Goal: Task Accomplishment & Management: Use online tool/utility

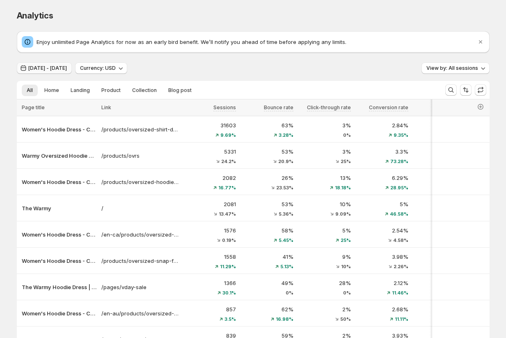
click at [53, 69] on span "[DATE] - [DATE]" at bounding box center [47, 68] width 39 height 7
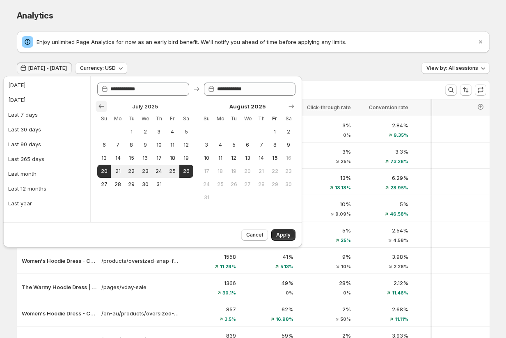
click at [98, 107] on icon "Show previous month, June 2025" at bounding box center [101, 106] width 8 height 8
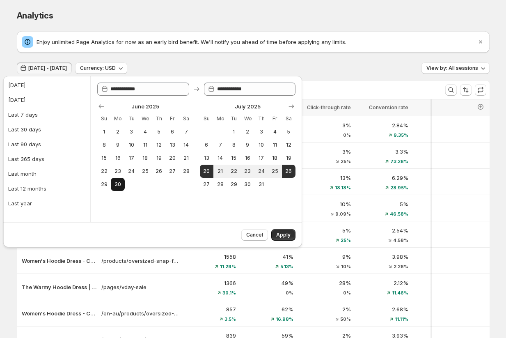
click at [122, 184] on button "30" at bounding box center [118, 184] width 14 height 13
type input "**********"
click at [289, 107] on icon "Show next month, August 2025" at bounding box center [291, 106] width 8 height 8
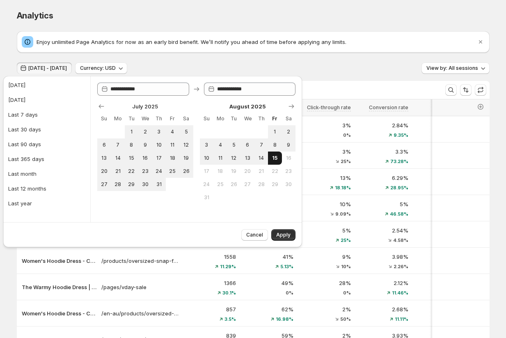
click at [274, 158] on span "15" at bounding box center [274, 158] width 7 height 7
type input "**********"
click at [285, 231] on span "Apply" at bounding box center [283, 234] width 14 height 7
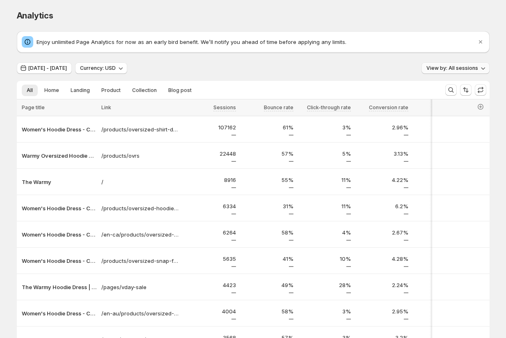
click at [431, 67] on span "View by: All sessions" at bounding box center [452, 68] width 52 height 7
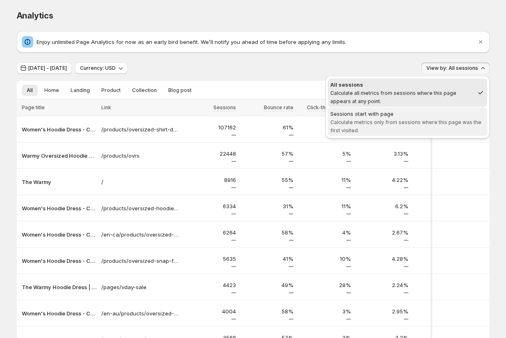
click at [416, 124] on span "Calculate metrics only from sessions where this page was the first visited." at bounding box center [405, 126] width 151 height 14
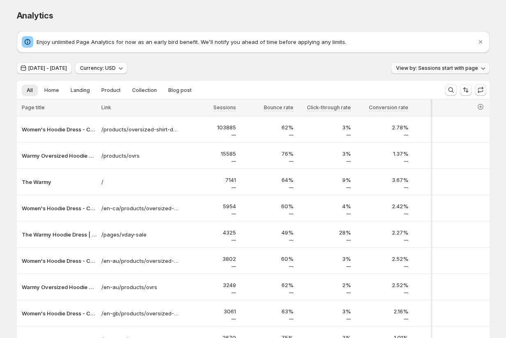
click at [432, 68] on span "View by: Sessions start with page" at bounding box center [437, 68] width 82 height 7
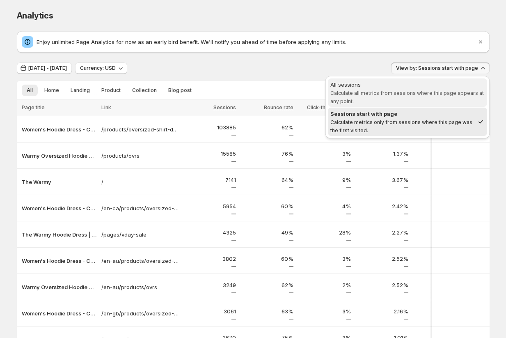
click at [420, 93] on span "Calculate all metrics from sessions where this page appears at any point." at bounding box center [406, 97] width 153 height 14
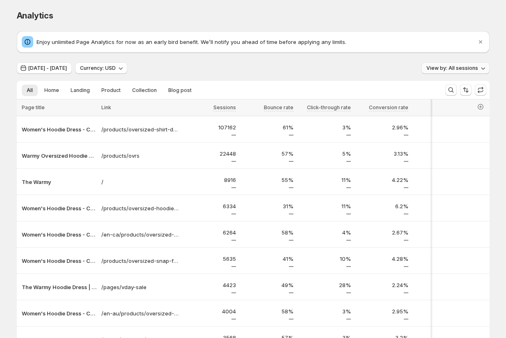
click at [433, 67] on span "View by: All sessions" at bounding box center [452, 68] width 52 height 7
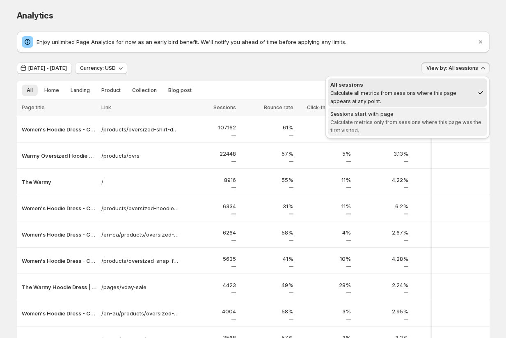
click at [417, 128] on span "Sessions start with page Calculate metrics only from sessions where this page w…" at bounding box center [407, 122] width 154 height 25
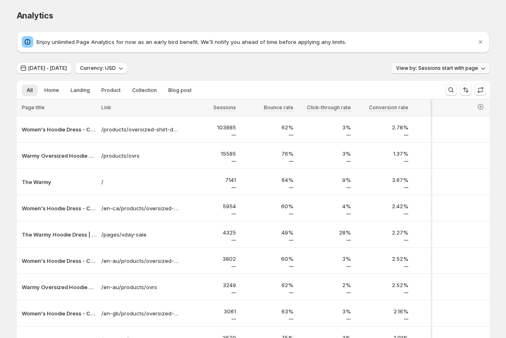
click at [437, 70] on span "View by: Sessions start with page" at bounding box center [437, 68] width 82 height 7
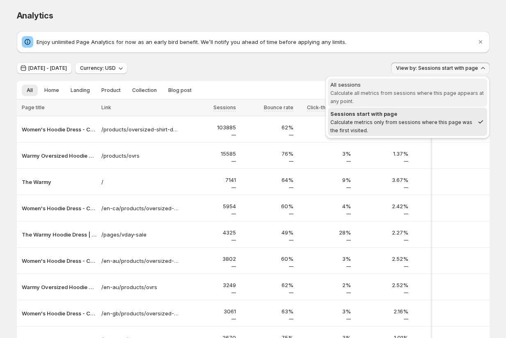
click at [424, 94] on span "Calculate all metrics from sessions where this page appears at any point." at bounding box center [406, 97] width 153 height 14
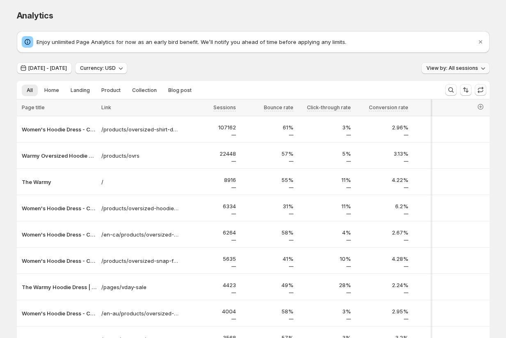
click at [436, 72] on button "View by: All sessions" at bounding box center [455, 67] width 68 height 11
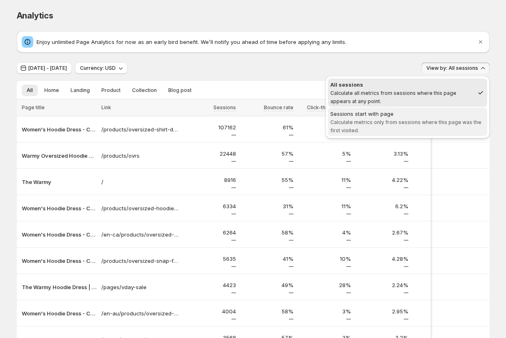
click at [420, 122] on span "Calculate metrics only from sessions where this page was the first visited." at bounding box center [405, 126] width 151 height 14
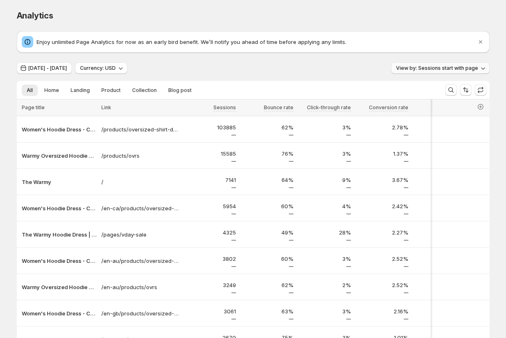
click at [443, 66] on span "View by: Sessions start with page" at bounding box center [437, 68] width 82 height 7
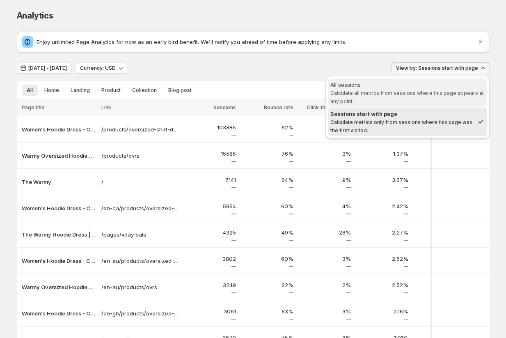
click at [429, 94] on span "Calculate all metrics from sessions where this page appears at any point." at bounding box center [406, 97] width 153 height 14
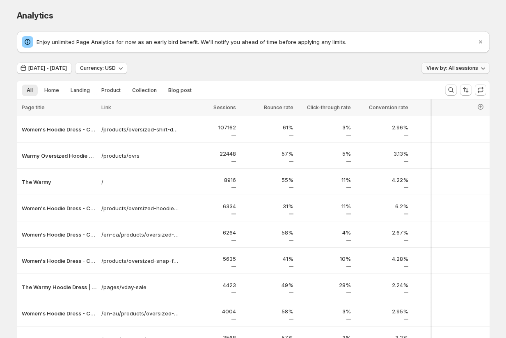
click at [438, 66] on span "View by: All sessions" at bounding box center [452, 68] width 52 height 7
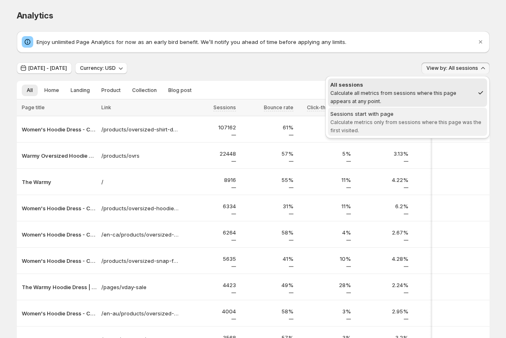
click at [402, 126] on span "Sessions start with page Calculate metrics only from sessions where this page w…" at bounding box center [407, 122] width 154 height 25
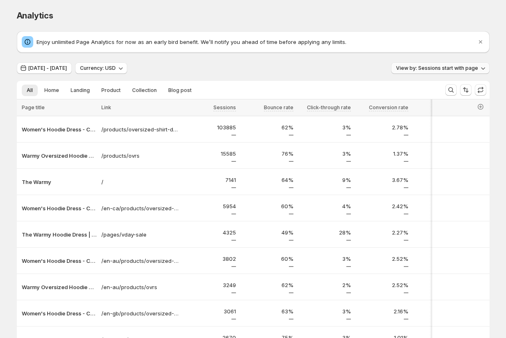
click at [435, 66] on span "View by: Sessions start with page" at bounding box center [437, 68] width 82 height 7
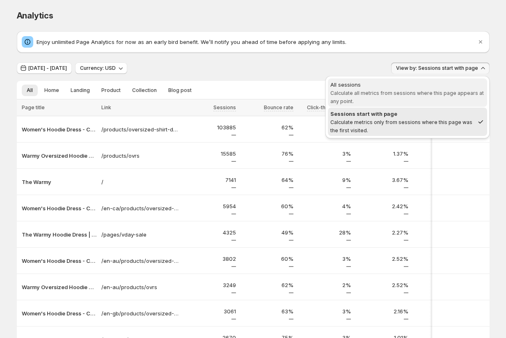
click at [420, 88] on span "All sessions Calculate all metrics from sessions where this page appears at any…" at bounding box center [407, 92] width 154 height 25
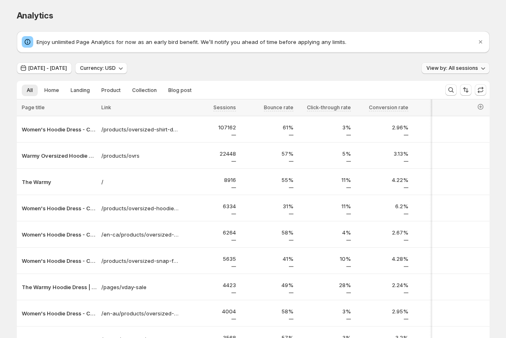
click at [436, 66] on span "View by: All sessions" at bounding box center [452, 68] width 52 height 7
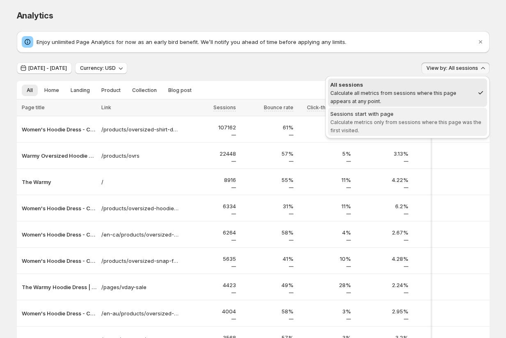
click at [416, 121] on span "Calculate metrics only from sessions where this page was the first visited." at bounding box center [405, 126] width 151 height 14
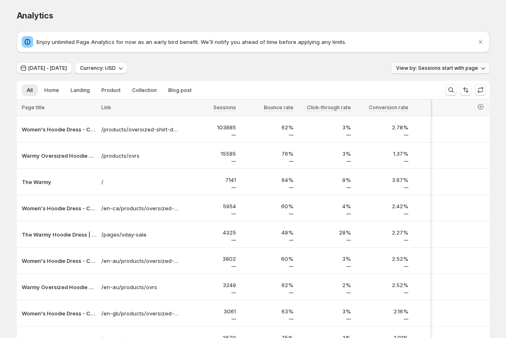
click at [433, 71] on button "View by: Sessions start with page" at bounding box center [440, 67] width 98 height 11
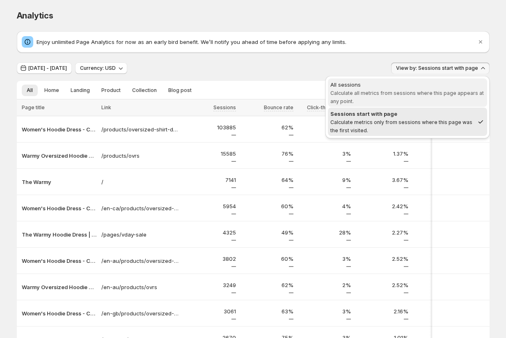
click at [425, 96] on span "All sessions Calculate all metrics from sessions where this page appears at any…" at bounding box center [407, 92] width 154 height 25
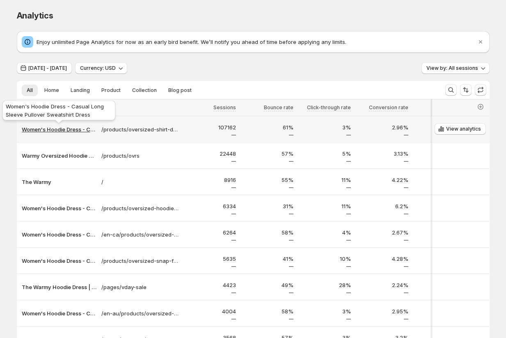
click at [53, 130] on p "Women's Hoodie Dress - Casual Long Sleeve Pullover Sweatshirt Dress" at bounding box center [59, 129] width 75 height 8
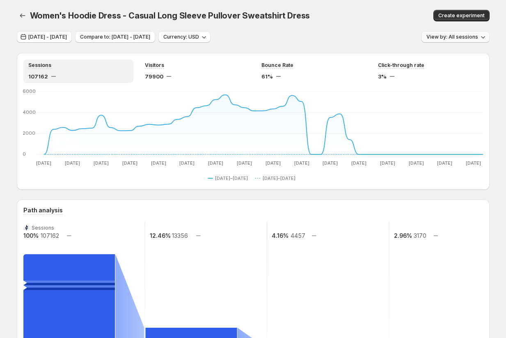
click at [445, 32] on button "View by: All sessions" at bounding box center [455, 36] width 68 height 11
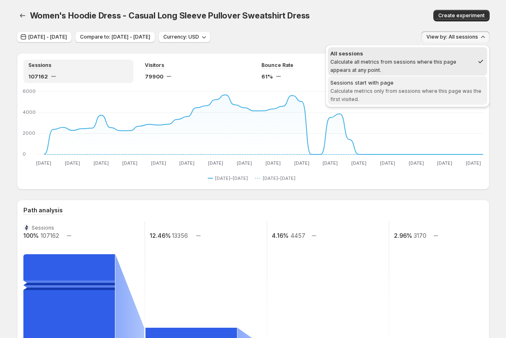
click at [419, 96] on span "Sessions start with page Calculate metrics only from sessions where this page w…" at bounding box center [407, 90] width 154 height 25
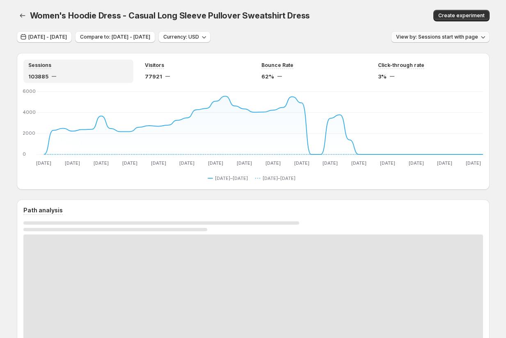
click at [447, 40] on span "View by: Sessions start with page" at bounding box center [437, 37] width 82 height 7
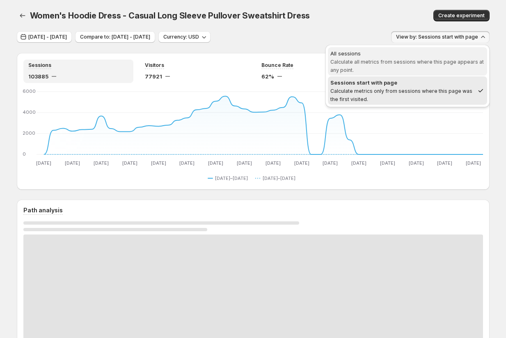
click at [431, 64] on span "Calculate all metrics from sessions where this page appears at any point." at bounding box center [406, 66] width 153 height 14
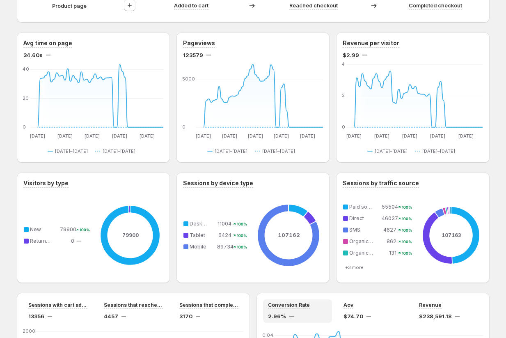
scroll to position [370, 0]
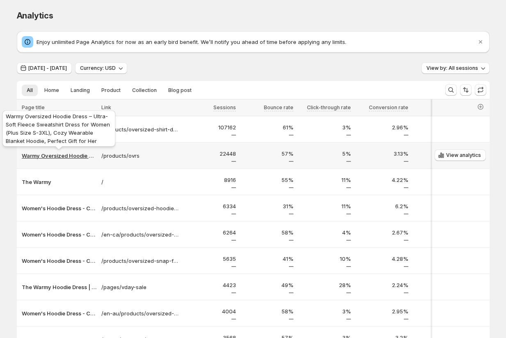
click at [66, 156] on p "Warmy Oversized Hoodie Dress – Ultra-Soft Fleece Sweatshirt Dress for Women (Pl…" at bounding box center [59, 155] width 75 height 8
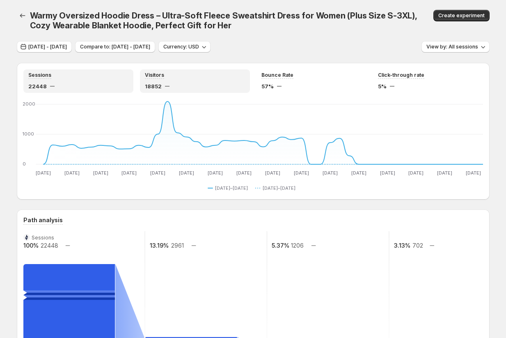
click at [169, 79] on div "Visitors 18852" at bounding box center [195, 81] width 100 height 18
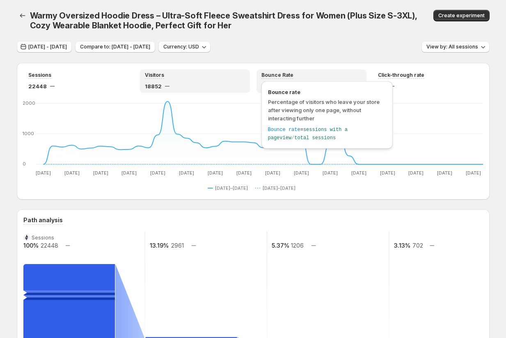
click at [268, 73] on span "Bounce Rate" at bounding box center [277, 75] width 32 height 7
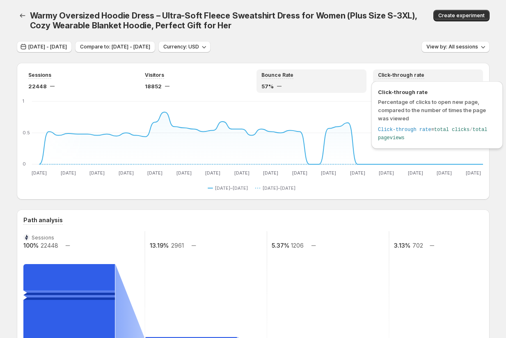
click at [400, 78] on span "Click-through rate" at bounding box center [401, 75] width 46 height 7
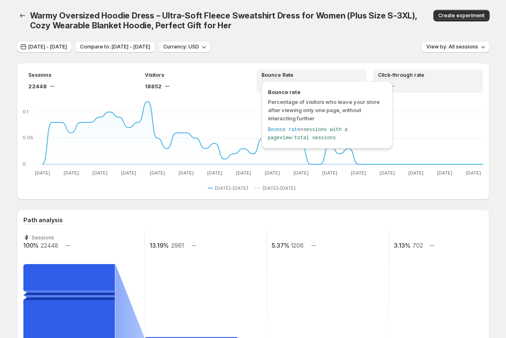
click at [283, 76] on span "Bounce Rate" at bounding box center [277, 75] width 32 height 7
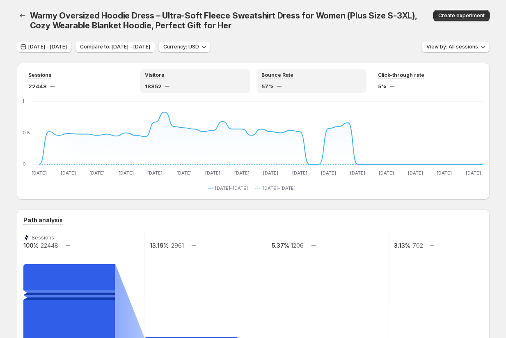
click at [203, 82] on div "18852" at bounding box center [195, 86] width 100 height 8
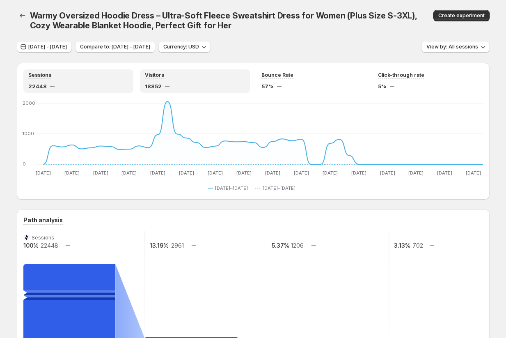
click at [71, 71] on div "Sessions 22448" at bounding box center [78, 80] width 110 height 23
click at [183, 80] on div "Visitors 18852" at bounding box center [195, 81] width 100 height 18
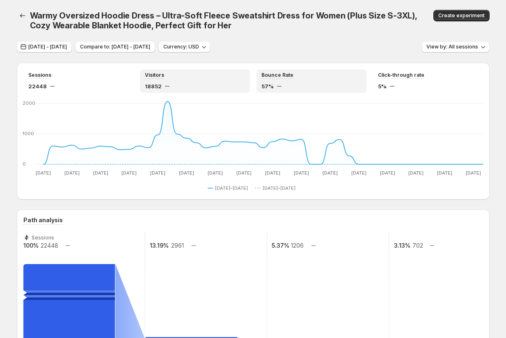
click at [304, 80] on div "Bounce Rate 57%" at bounding box center [311, 81] width 100 height 18
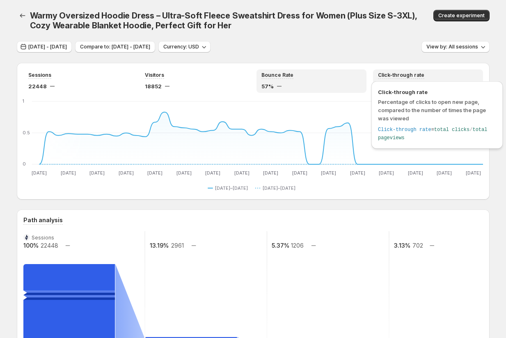
click at [412, 77] on span "Click-through rate" at bounding box center [401, 75] width 46 height 7
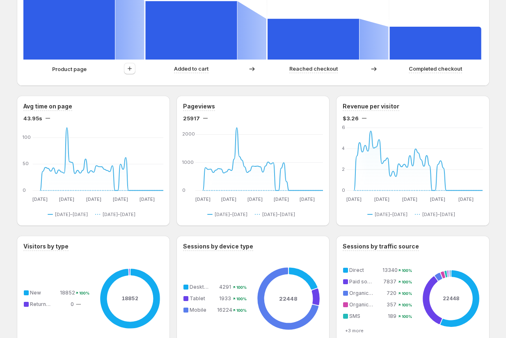
scroll to position [327, 0]
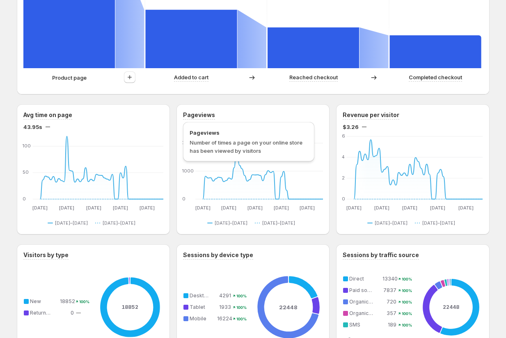
click at [191, 117] on h3 "Pageviews" at bounding box center [199, 115] width 32 height 8
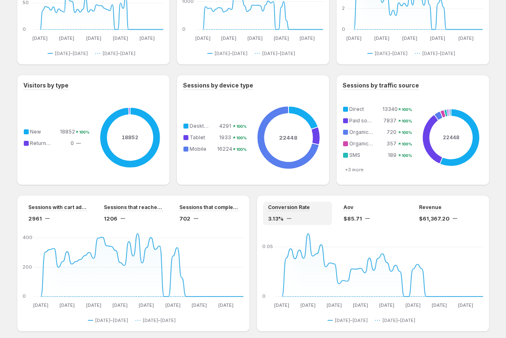
scroll to position [503, 0]
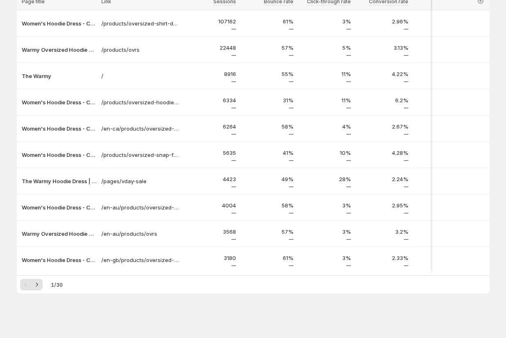
scroll to position [109, 0]
click at [42, 74] on p "The Warmy" at bounding box center [59, 76] width 75 height 8
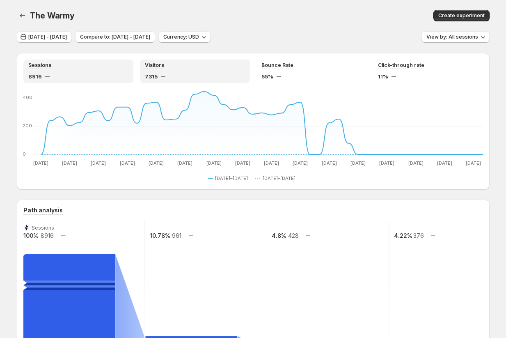
click at [155, 74] on span "7315" at bounding box center [151, 76] width 13 height 8
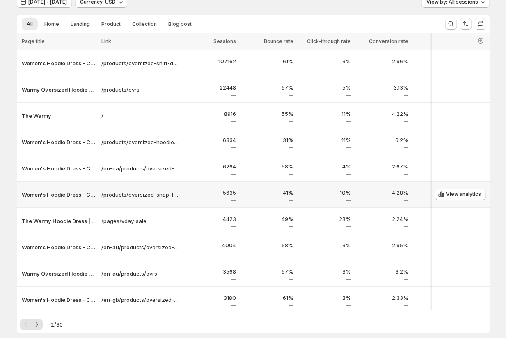
scroll to position [94, 0]
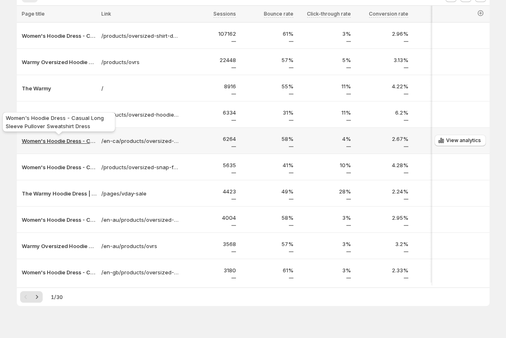
click at [59, 143] on p "Women's Hoodie Dress - Casual Long Sleeve Pullover Sweatshirt Dress" at bounding box center [59, 141] width 75 height 8
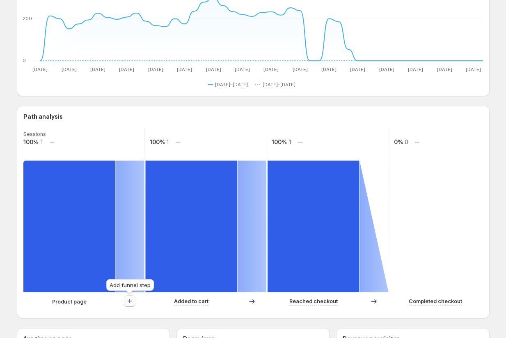
click at [132, 303] on icon "button" at bounding box center [130, 301] width 8 height 8
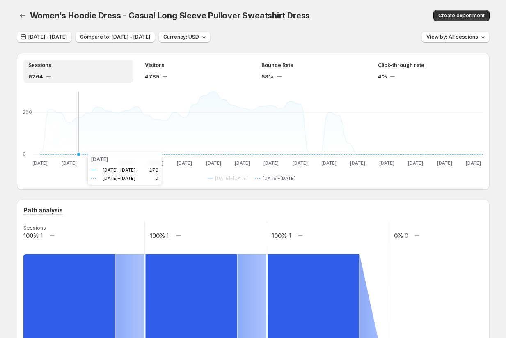
click at [80, 154] on icon at bounding box center [261, 154] width 443 height 0
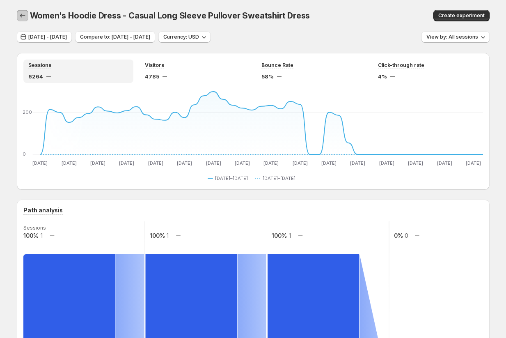
click at [21, 17] on icon "button" at bounding box center [22, 15] width 8 height 8
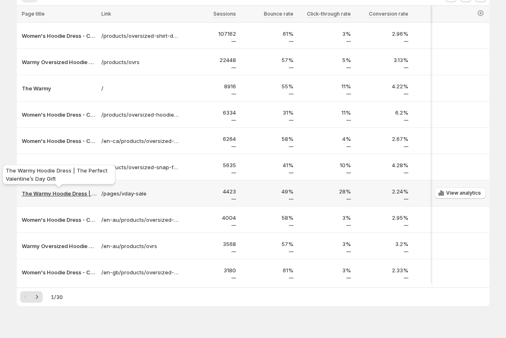
click at [50, 192] on p "The Warmy Hoodie Dress | The Perfect Valentine’s Day Gift" at bounding box center [59, 193] width 75 height 8
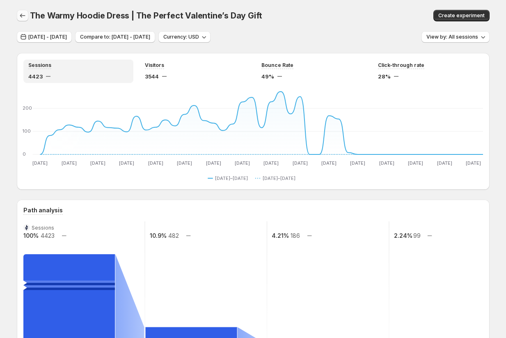
click at [20, 15] on icon "button" at bounding box center [22, 15] width 8 height 8
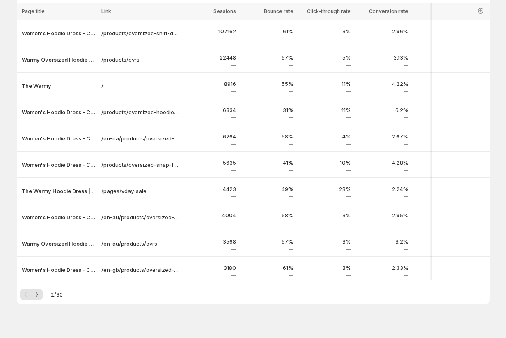
scroll to position [109, 0]
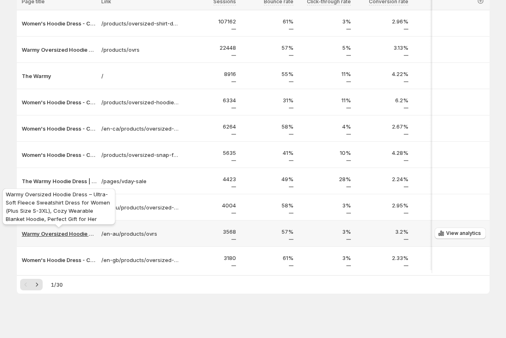
click at [47, 233] on p "Warmy Oversized Hoodie Dress – Ultra-Soft Fleece Sweatshirt Dress for Women (Pl…" at bounding box center [59, 233] width 75 height 8
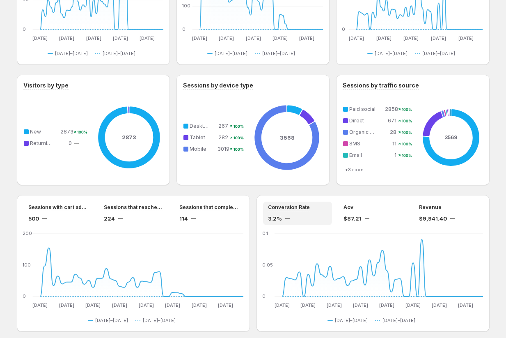
scroll to position [674, 0]
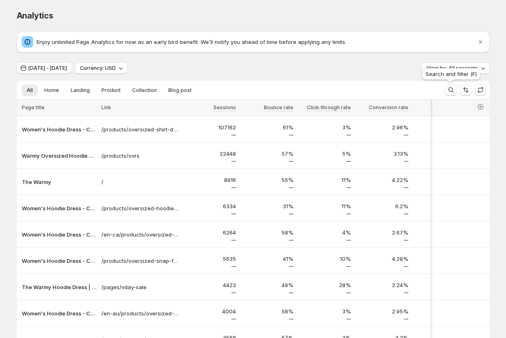
click at [455, 71] on div "Search and filter (F)" at bounding box center [450, 75] width 61 height 18
click at [301, 65] on div "[DATE] - [DATE] Currency: USD View by: All sessions" at bounding box center [253, 68] width 473 height 12
click at [447, 70] on span "View by: All sessions" at bounding box center [452, 68] width 52 height 7
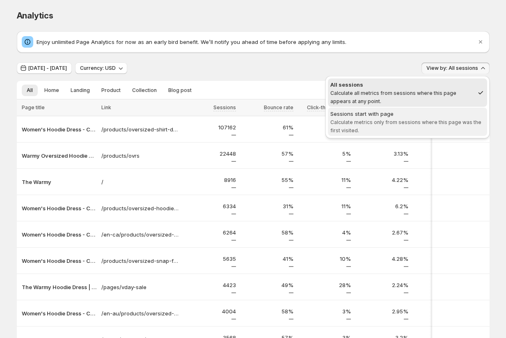
click at [435, 119] on span "Calculate metrics only from sessions where this page was the first visited." at bounding box center [405, 126] width 151 height 14
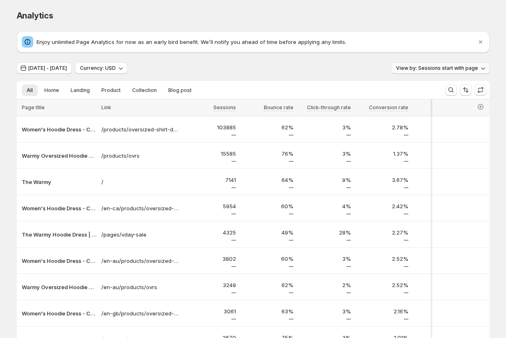
click at [449, 63] on button "View by: Sessions start with page" at bounding box center [440, 67] width 98 height 11
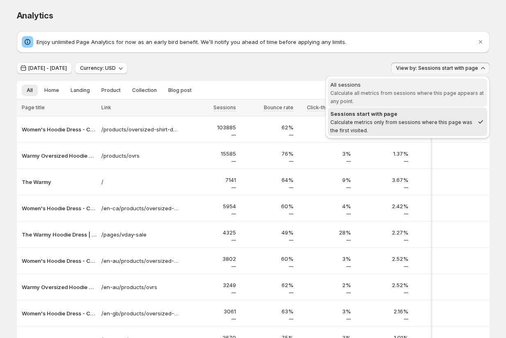
click at [439, 84] on div "All sessions" at bounding box center [407, 84] width 154 height 8
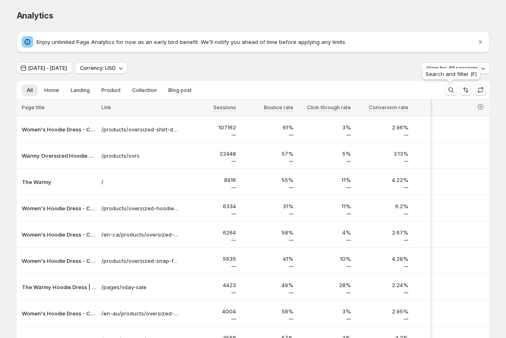
click at [446, 66] on div "Search and filter (F)" at bounding box center [450, 75] width 61 height 18
click at [437, 66] on div "Search and filter (F)" at bounding box center [450, 75] width 61 height 18
click at [442, 69] on span "View by: All sessions" at bounding box center [452, 68] width 52 height 7
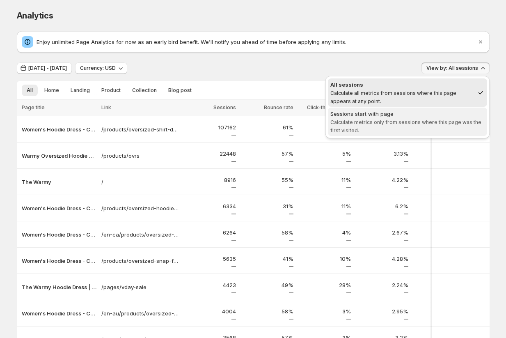
click at [427, 113] on div "Sessions start with page" at bounding box center [407, 114] width 154 height 8
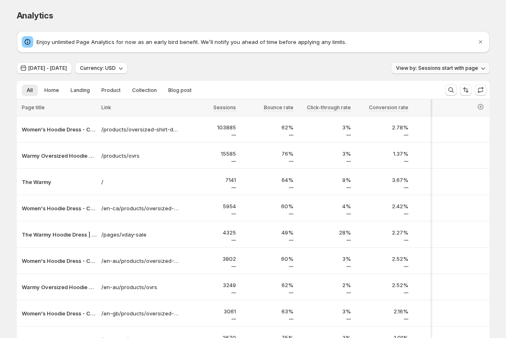
click at [420, 67] on span "View by: Sessions start with page" at bounding box center [437, 68] width 82 height 7
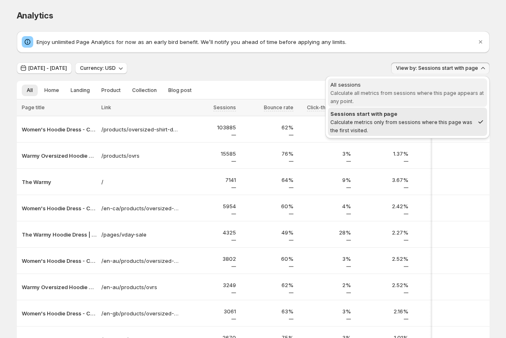
click at [422, 90] on span "Calculate all metrics from sessions where this page appears at any point." at bounding box center [406, 97] width 153 height 14
